Goal: Information Seeking & Learning: Learn about a topic

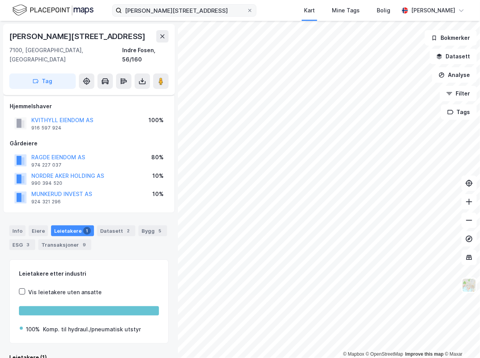
scroll to position [48, 0]
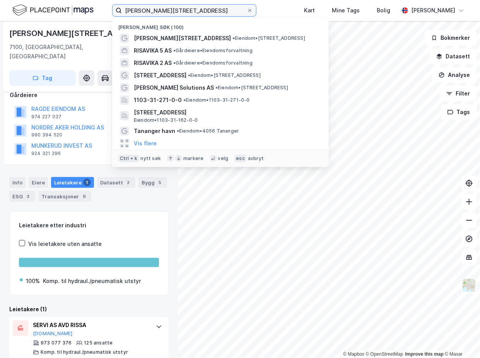
drag, startPoint x: 165, startPoint y: 9, endPoint x: 45, endPoint y: 2, distance: 120.2
click at [46, 2] on div "[STREET_ADDRESS] Nylige søk (100) [STREET_ADDRESS] • Eiendom • [STREET_ADDRESS]…" at bounding box center [240, 10] width 480 height 21
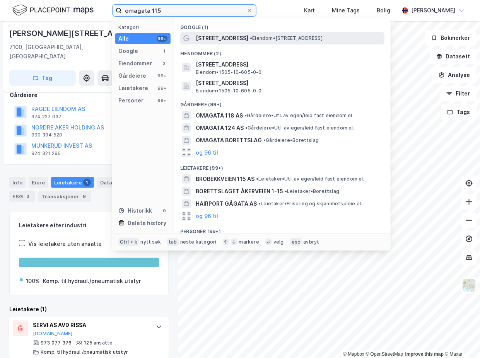
type input "omagata 115"
click at [268, 39] on span "• Eiendom • [STREET_ADDRESS]" at bounding box center [286, 38] width 73 height 6
